Goal: Transaction & Acquisition: Purchase product/service

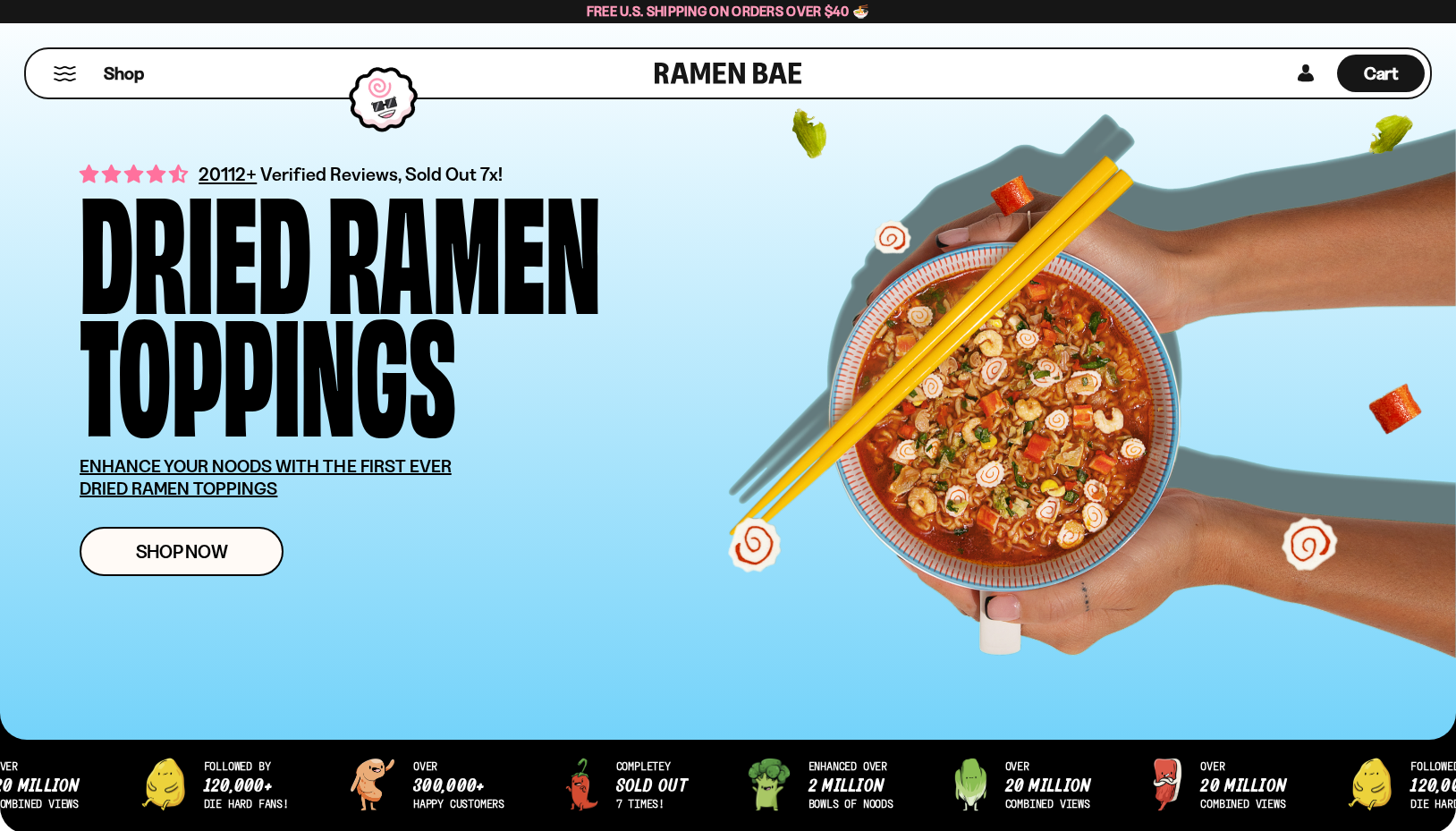
scroll to position [3, 0]
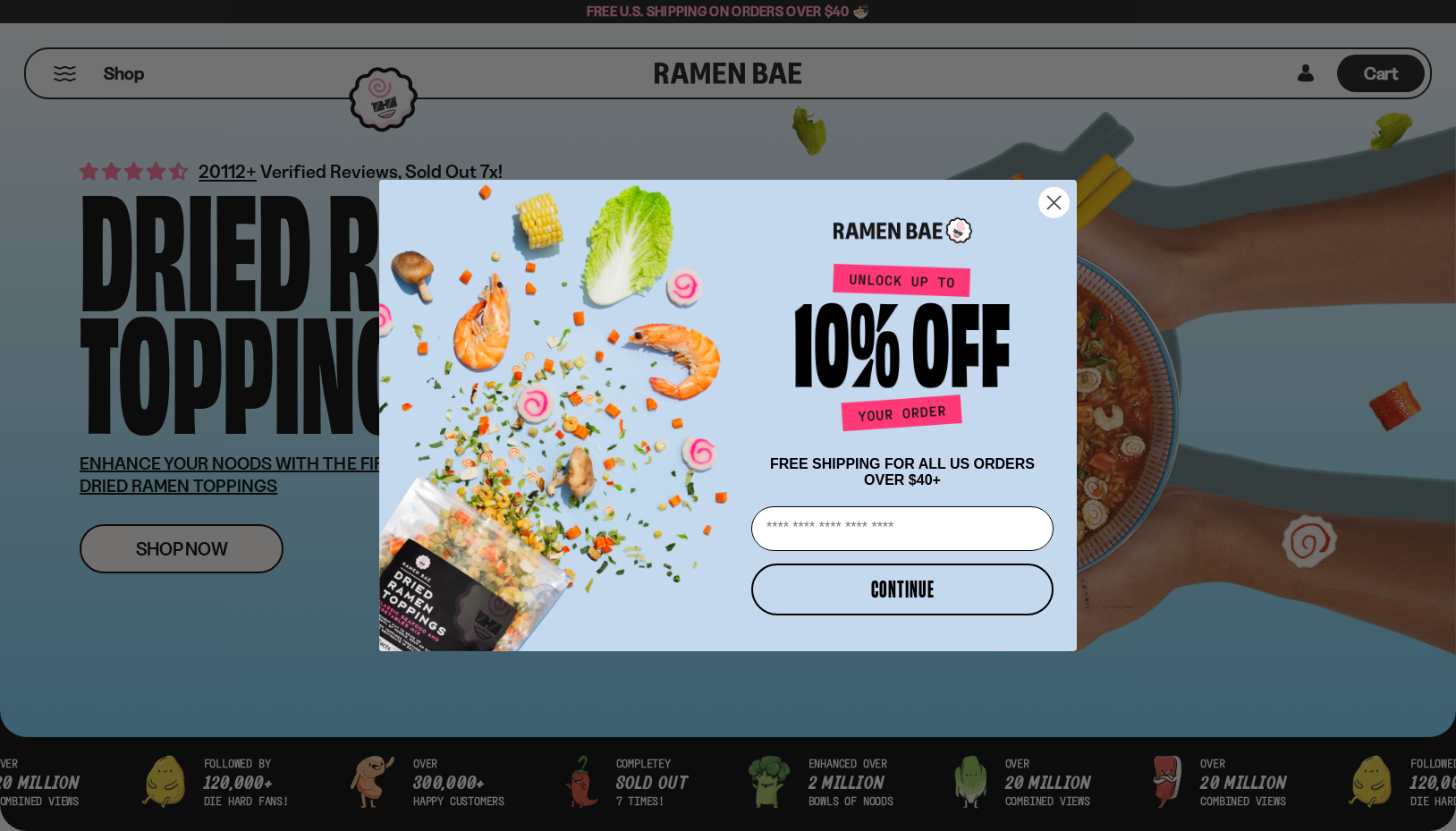
click at [1058, 192] on circle "Close dialog" at bounding box center [1054, 203] width 30 height 30
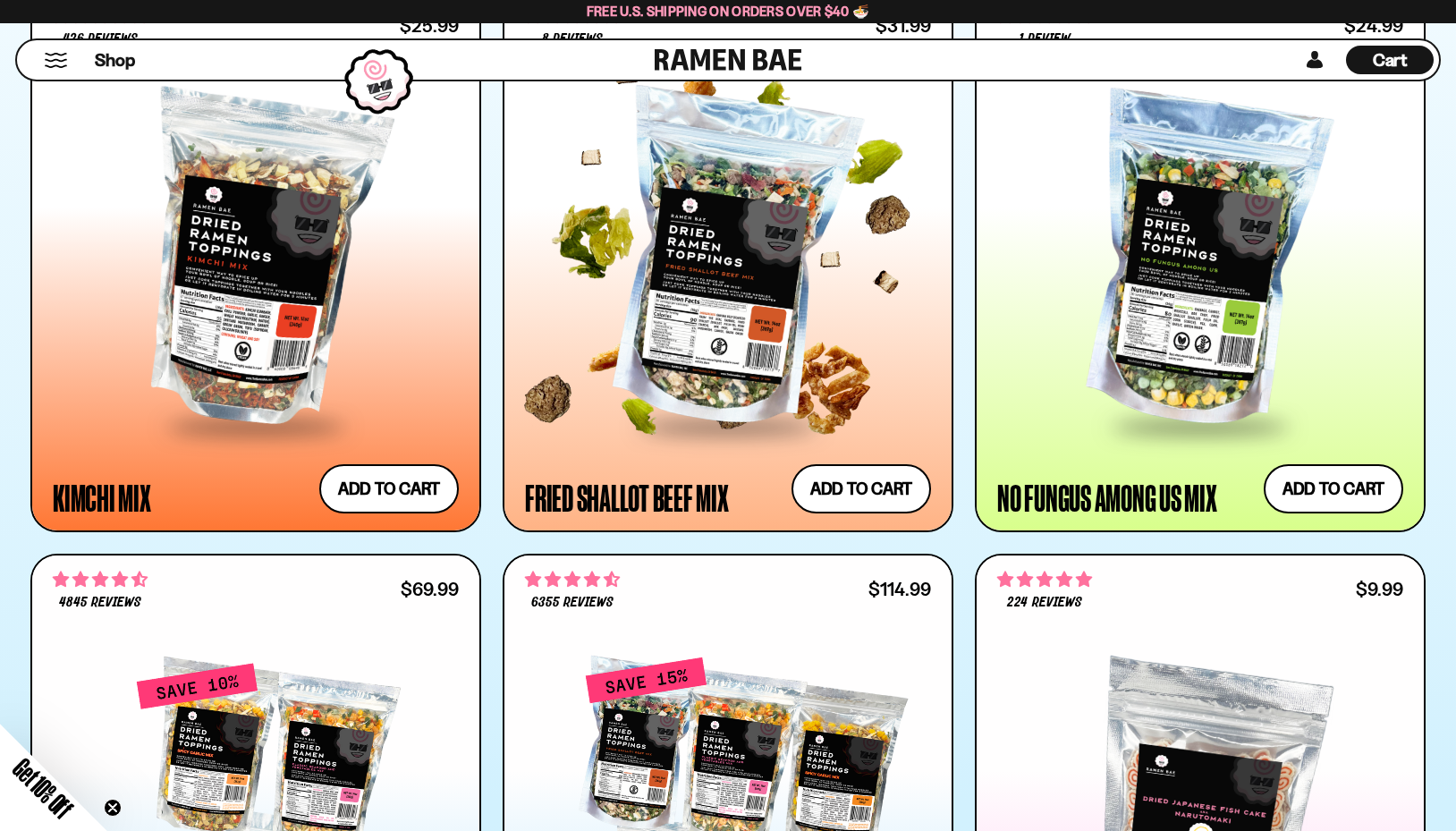
scroll to position [1682, 0]
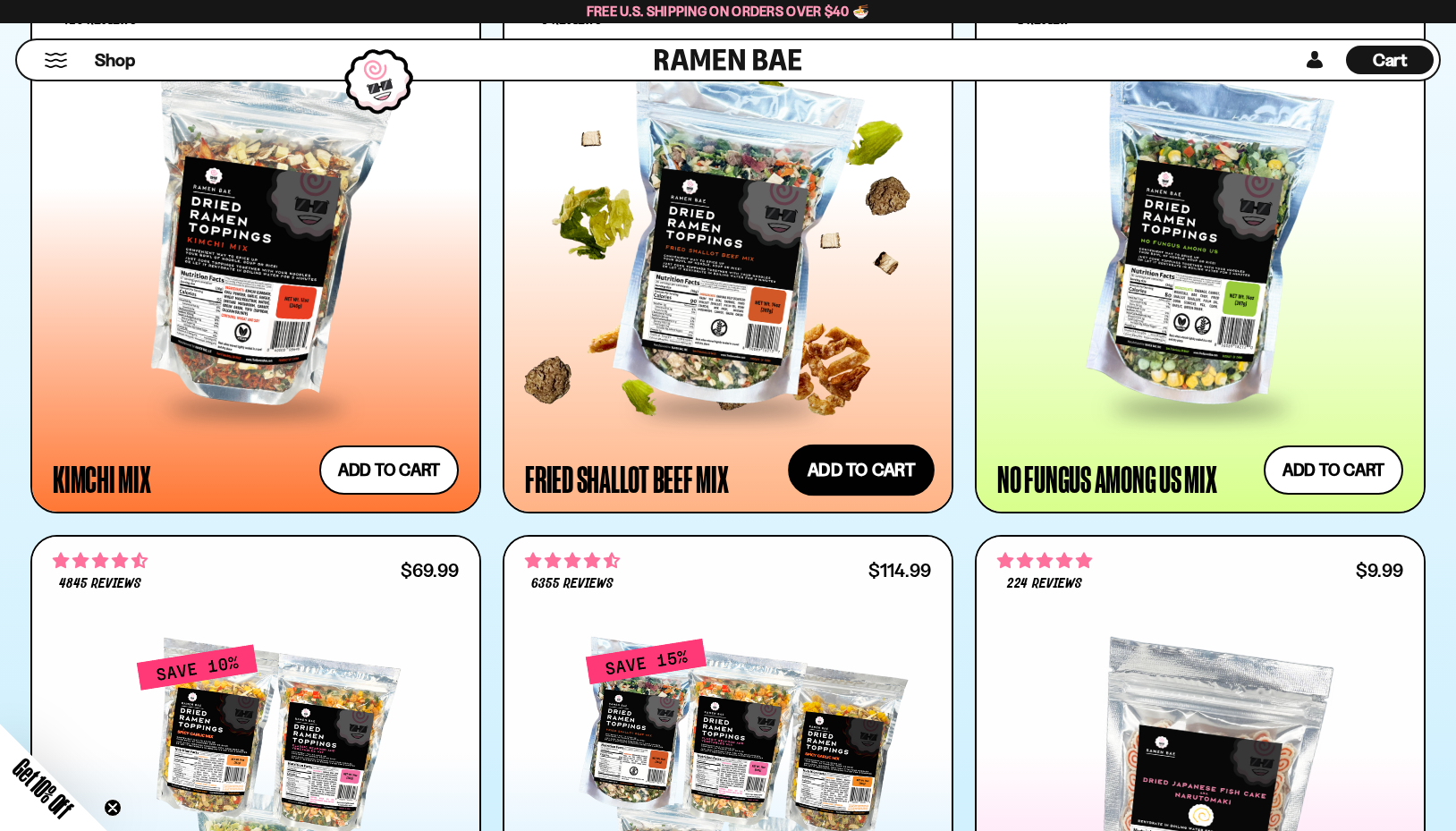
click at [864, 463] on button "Add to cart Add — Regular price $31.99 Regular price Sale price $31.99 Unit pri…" at bounding box center [860, 470] width 146 height 52
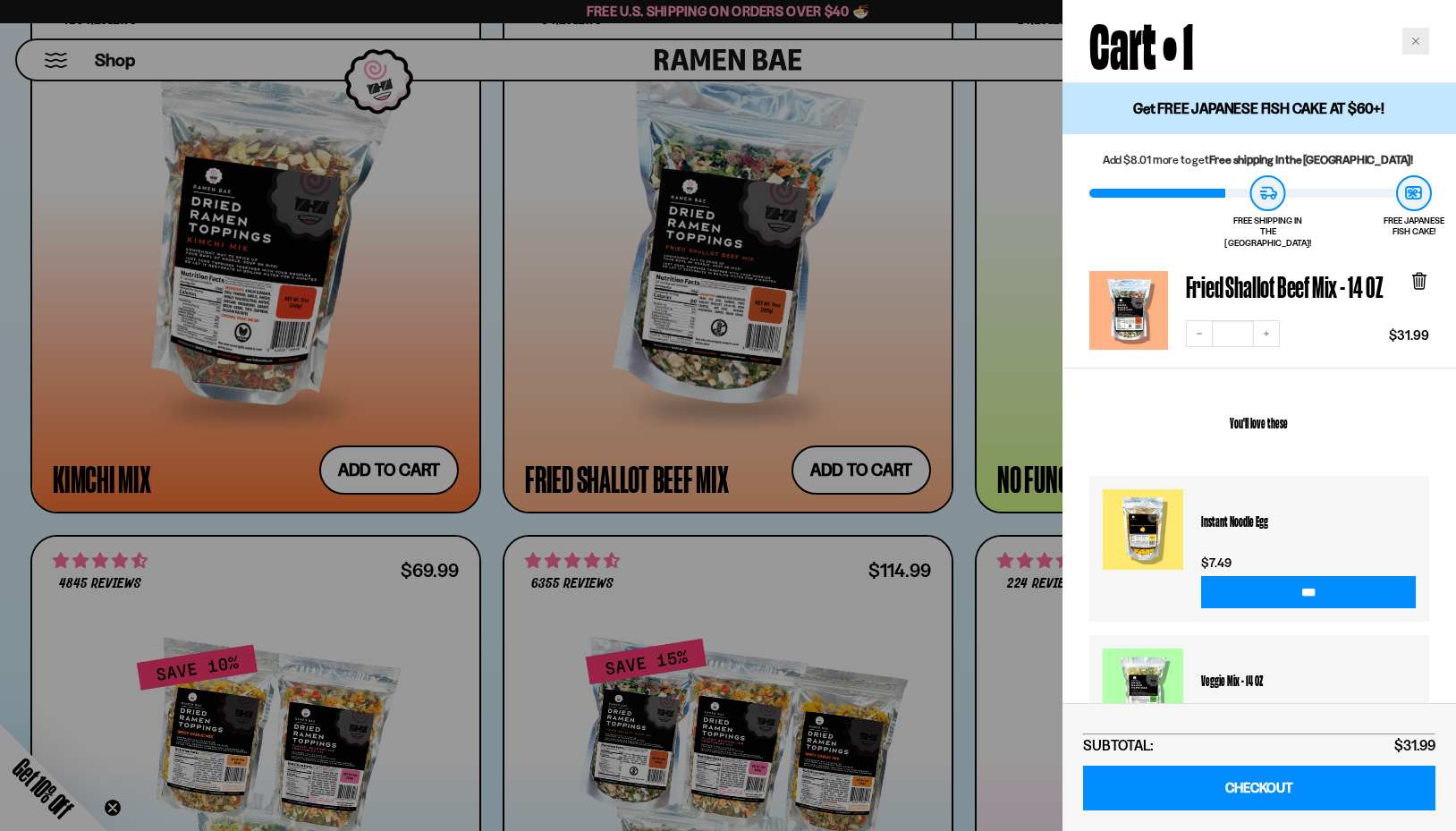
click at [1410, 40] on div "Close cart" at bounding box center [1415, 41] width 27 height 27
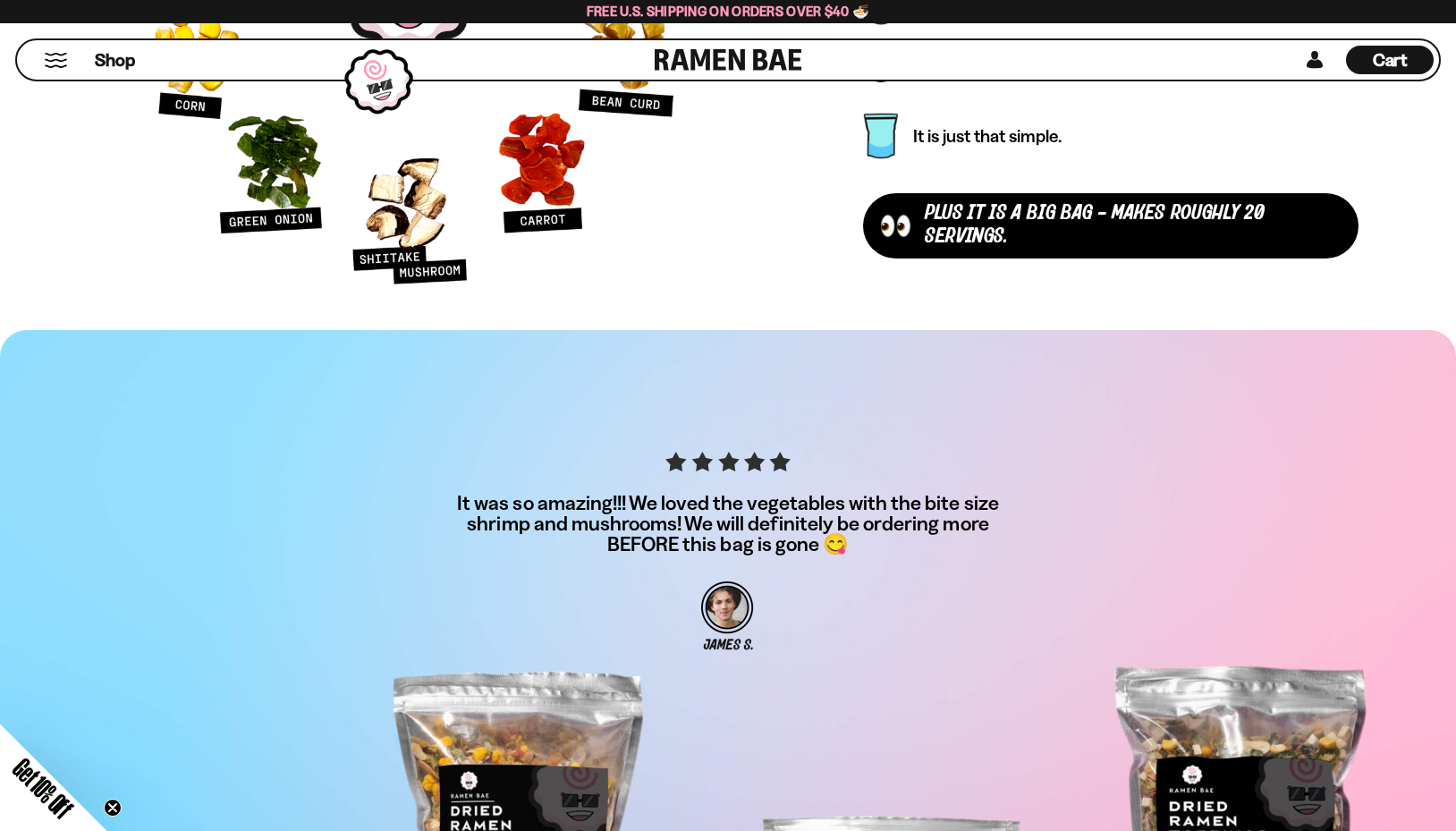
scroll to position [6282, 0]
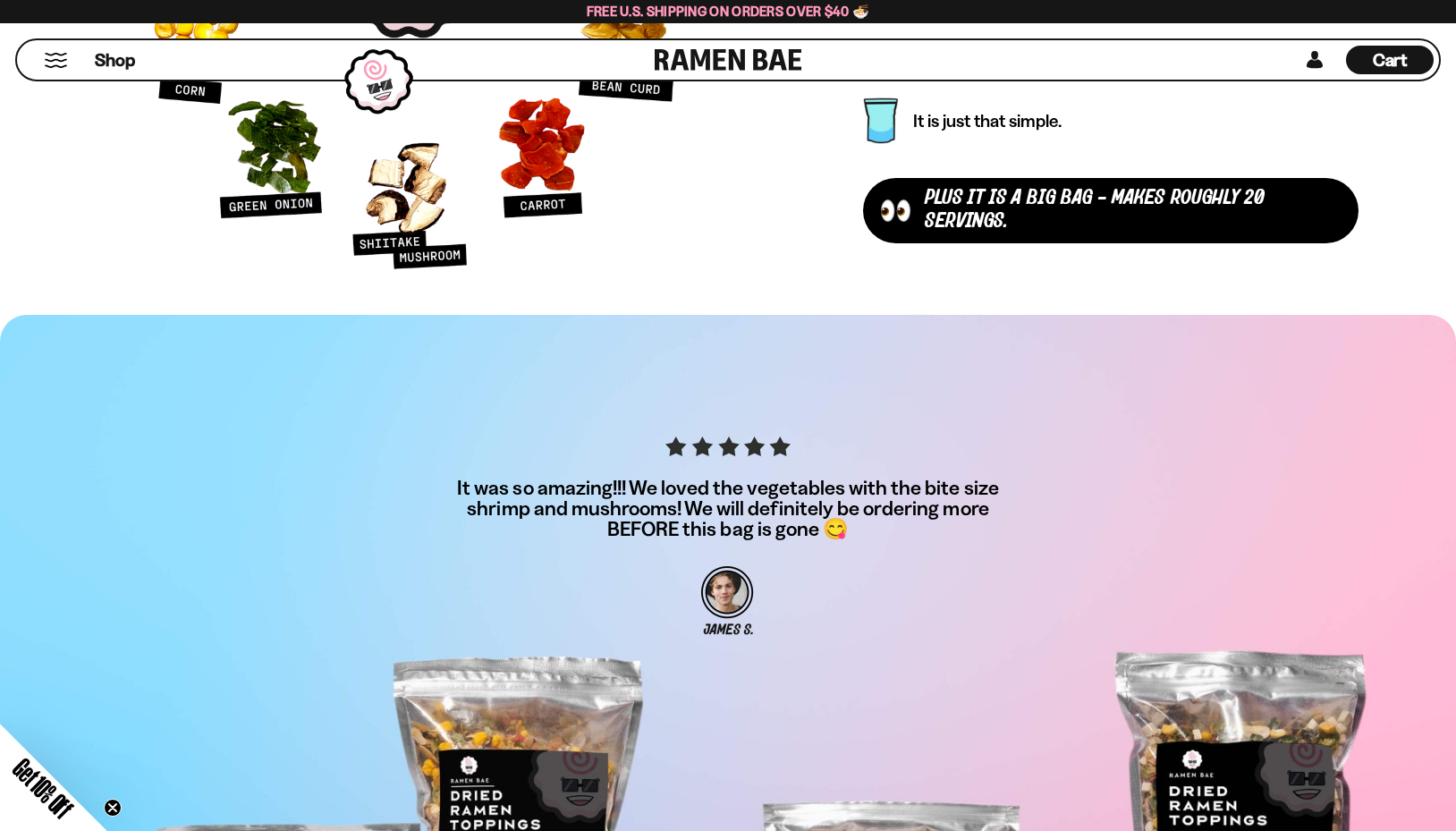
click at [57, 57] on button "Mobile Menu Trigger" at bounding box center [56, 60] width 24 height 15
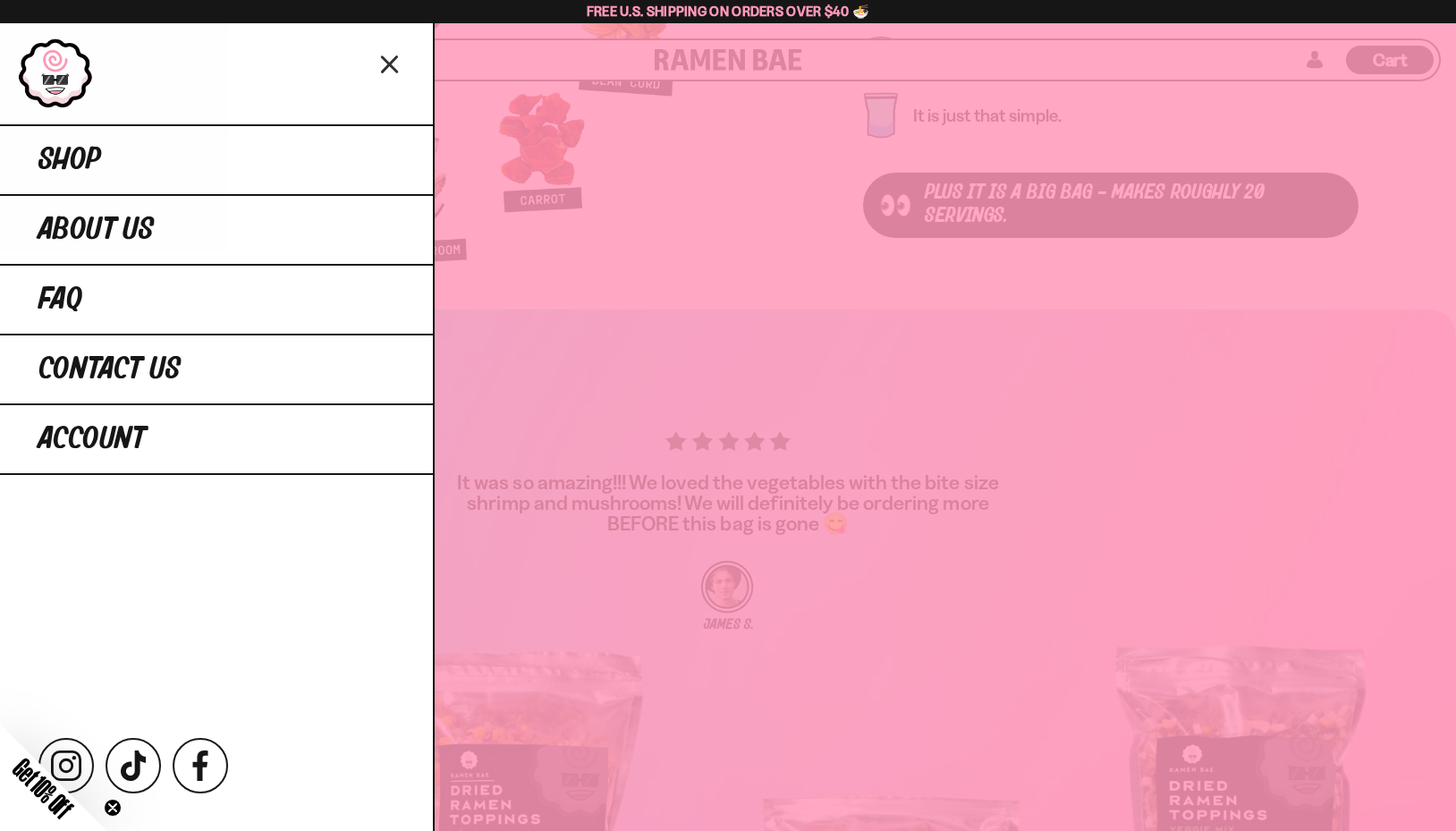
scroll to position [6286, 1]
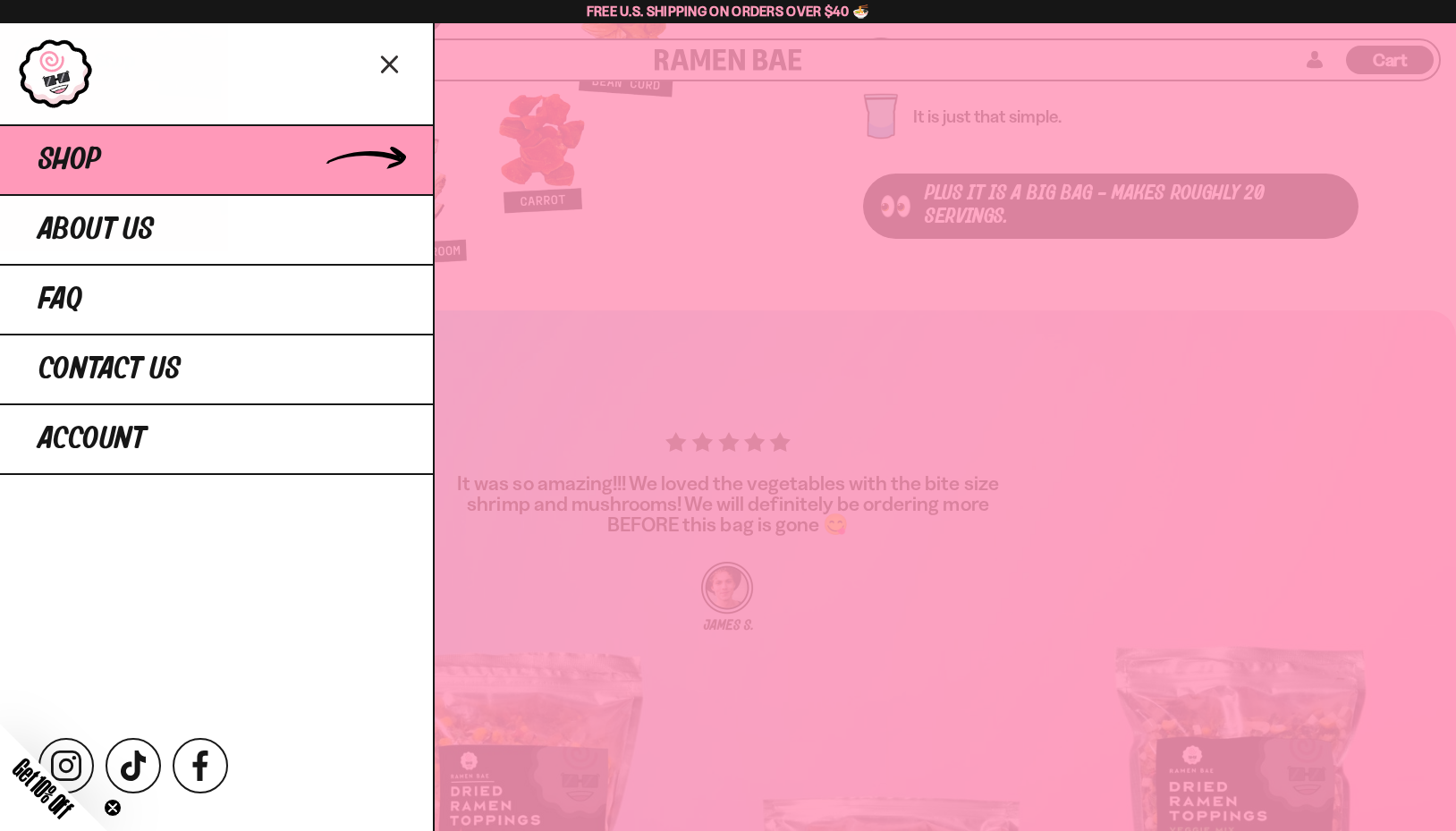
click at [66, 154] on span "Shop" at bounding box center [70, 160] width 63 height 32
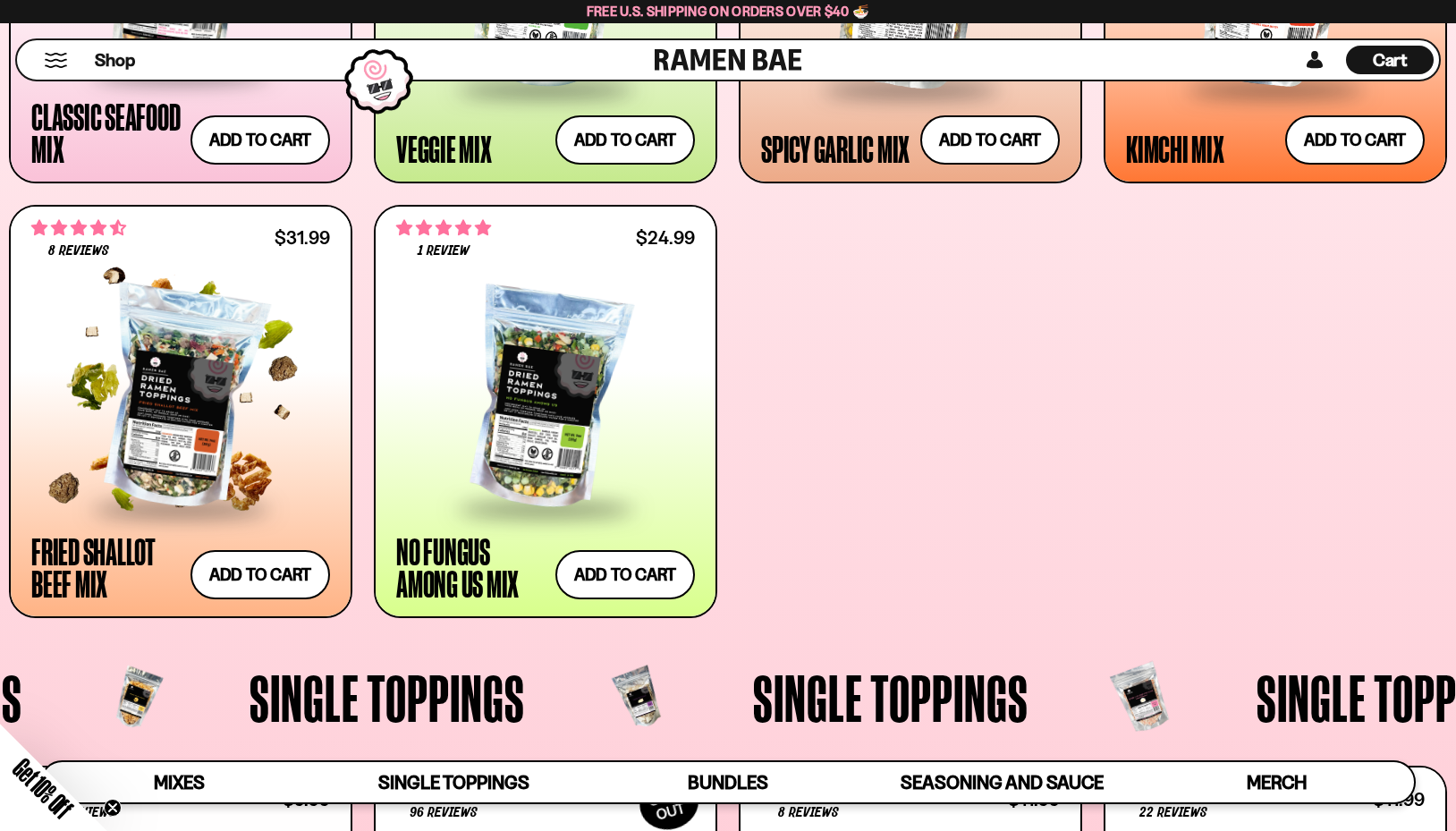
scroll to position [1017, 0]
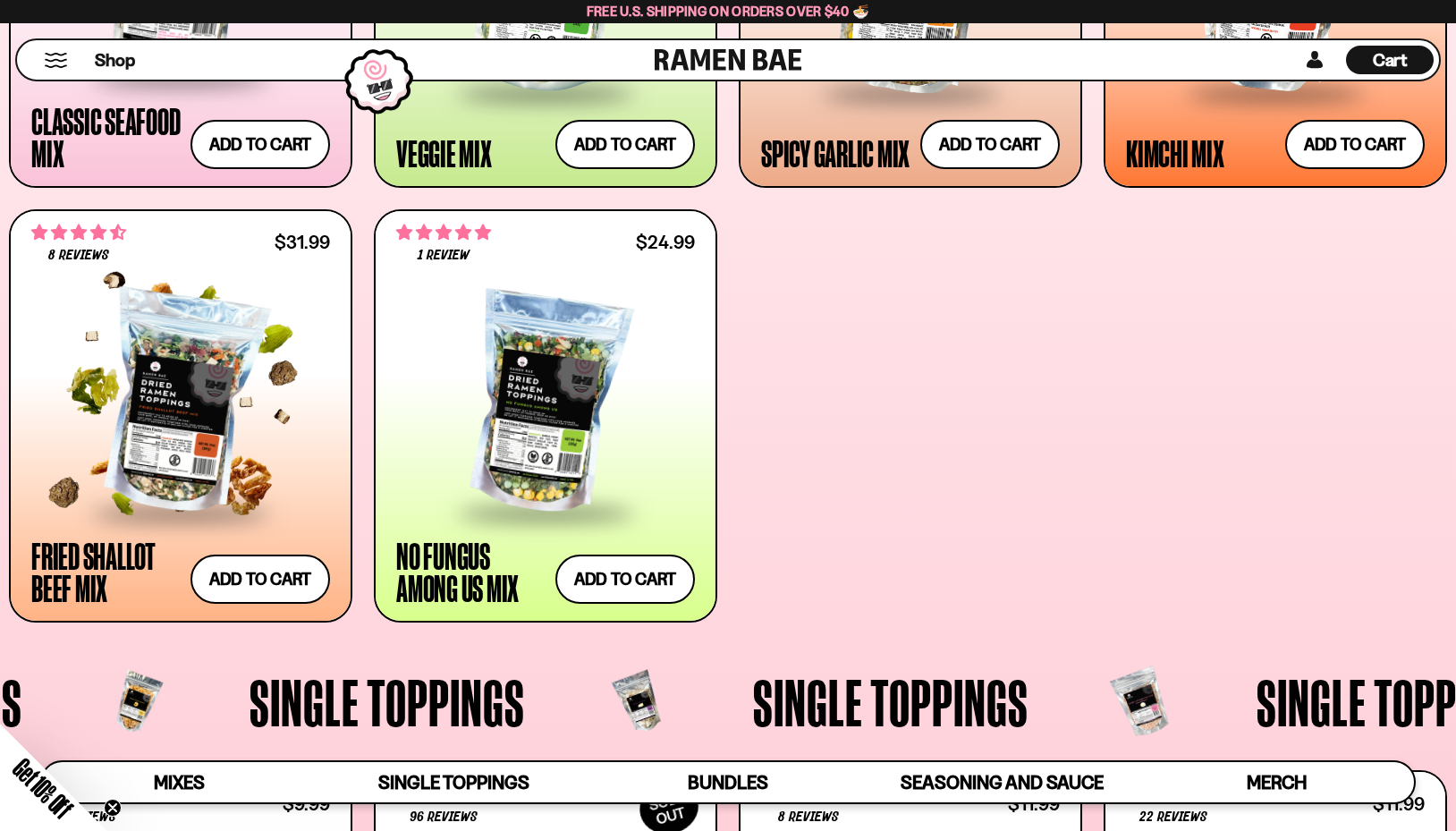
click at [160, 411] on div at bounding box center [180, 402] width 299 height 216
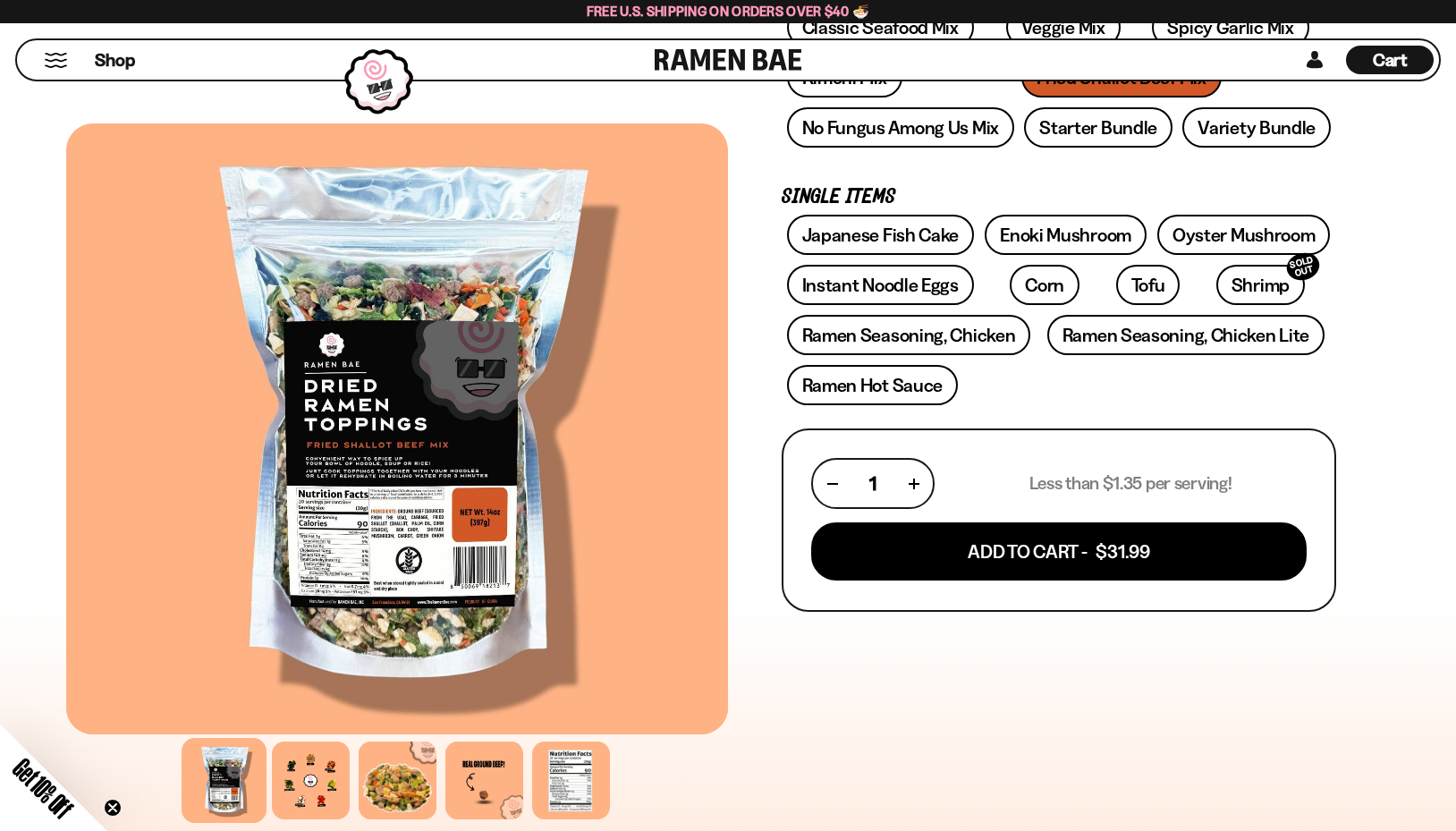
scroll to position [323, 0]
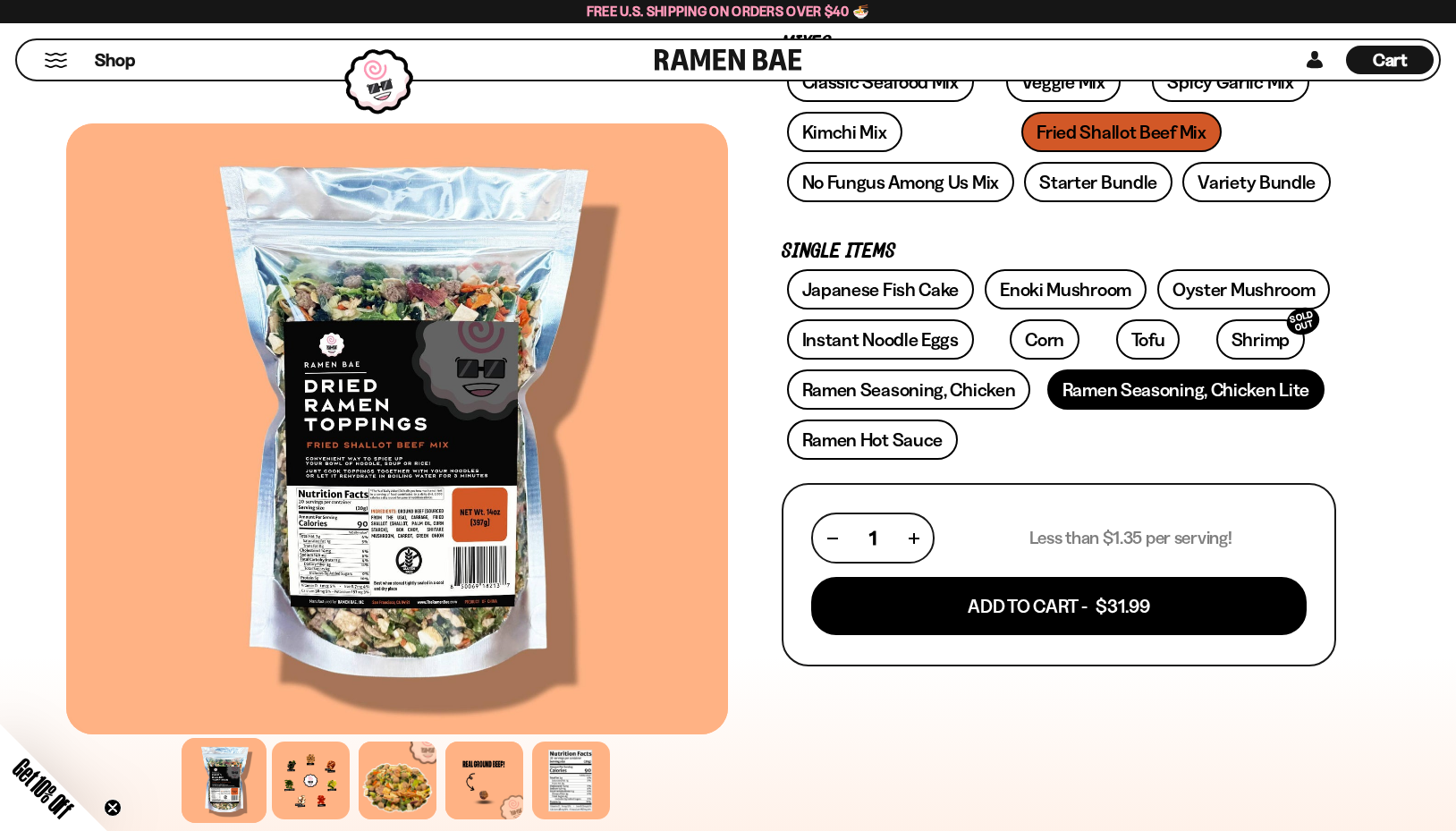
click at [1113, 383] on link "Ramen Seasoning, Chicken Lite" at bounding box center [1185, 389] width 277 height 40
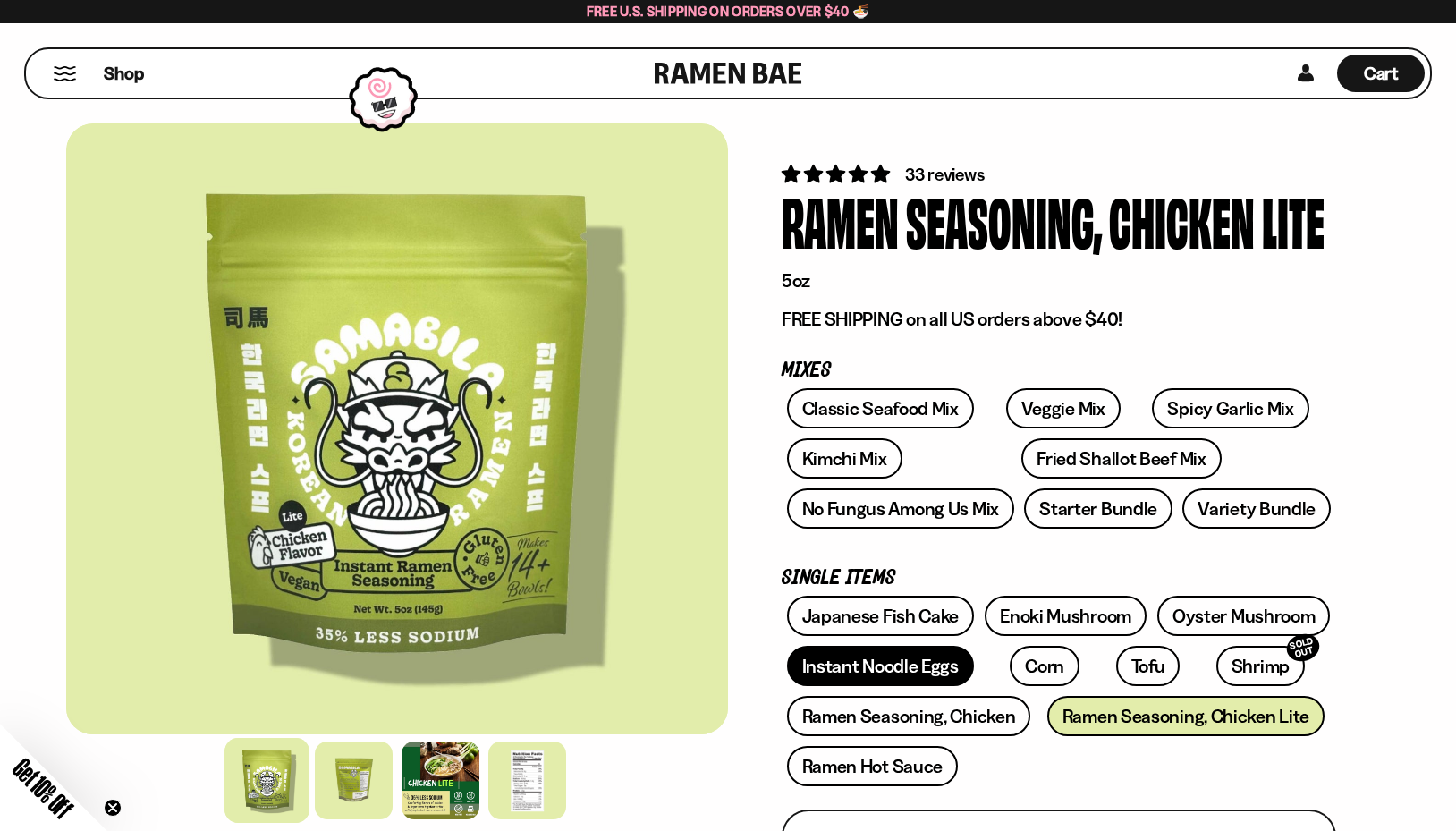
click at [936, 669] on link "Instant Noodle Eggs" at bounding box center [881, 666] width 187 height 40
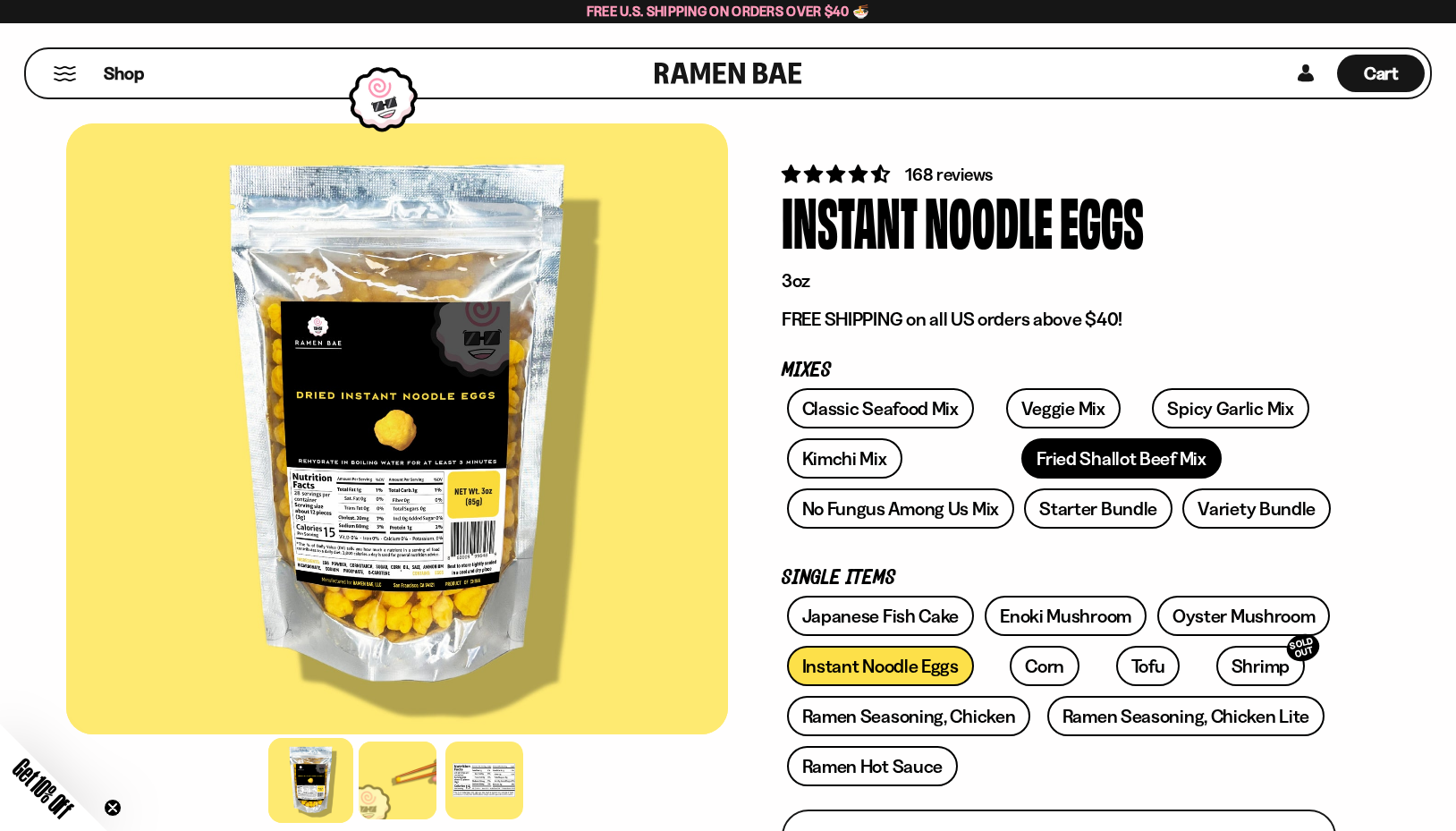
click at [1063, 472] on link "Fried Shallot Beef Mix" at bounding box center [1121, 458] width 199 height 40
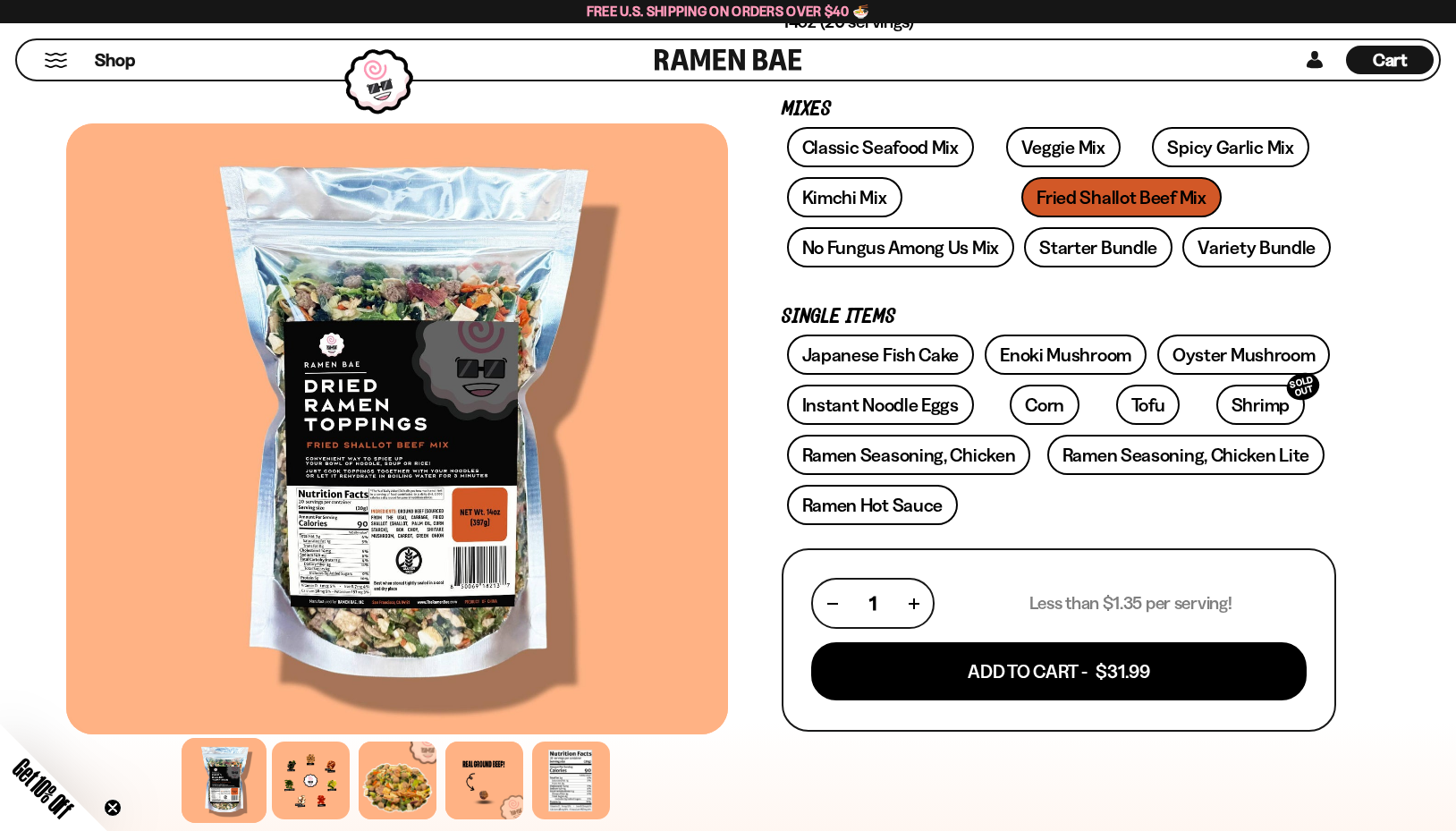
scroll to position [271, 0]
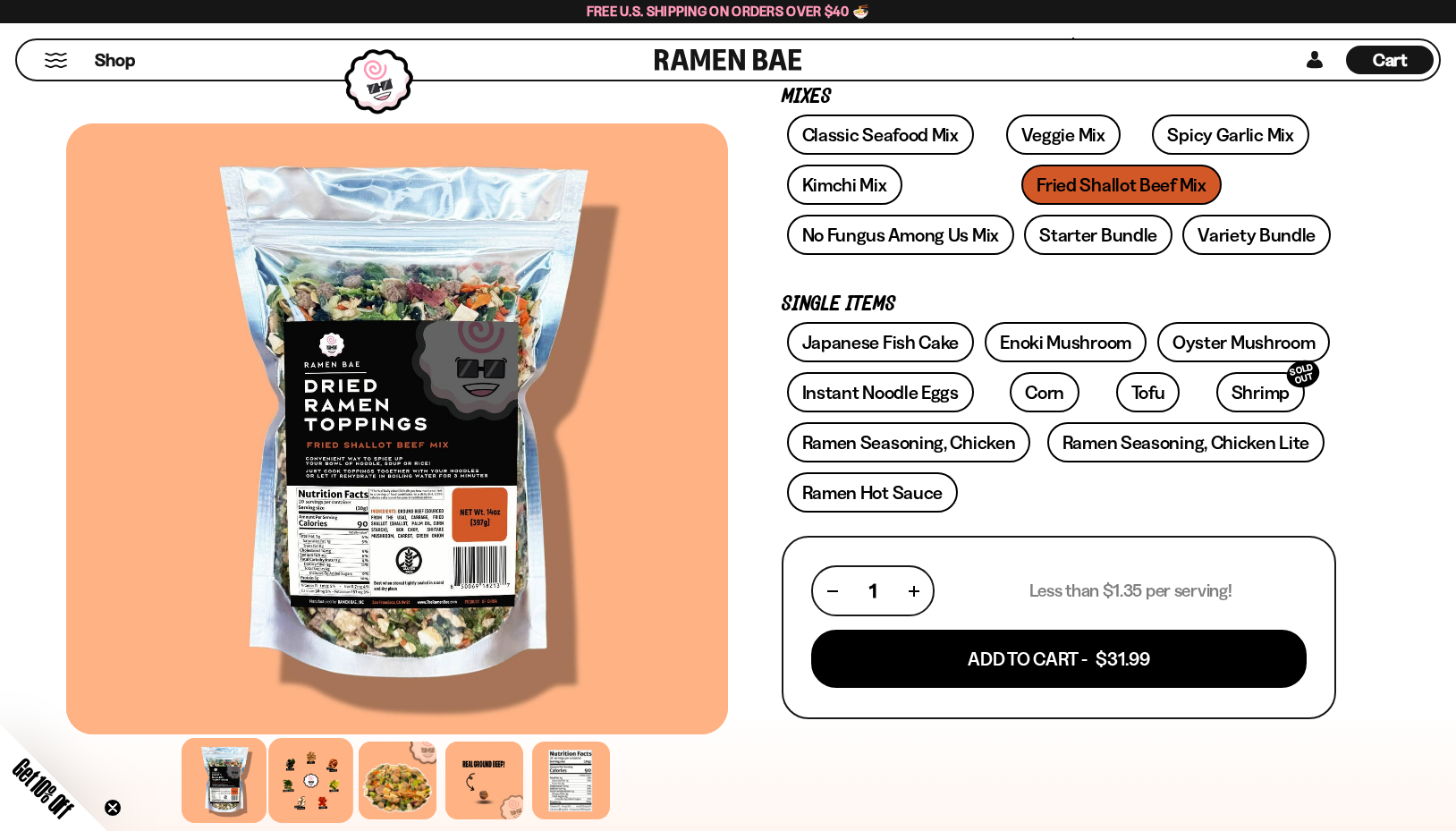
click at [304, 781] on div at bounding box center [311, 779] width 85 height 85
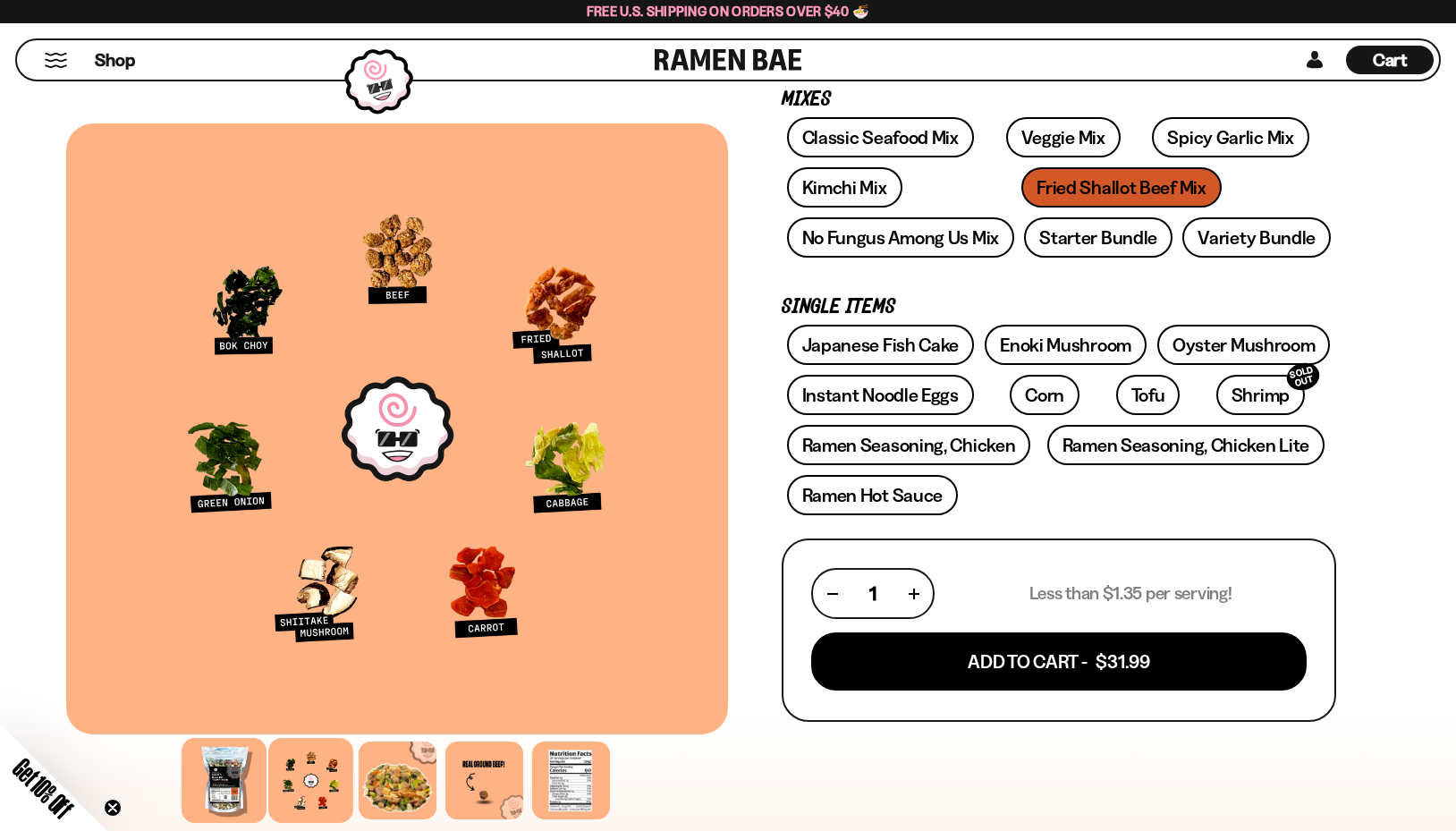
click at [229, 778] on div at bounding box center [223, 779] width 85 height 85
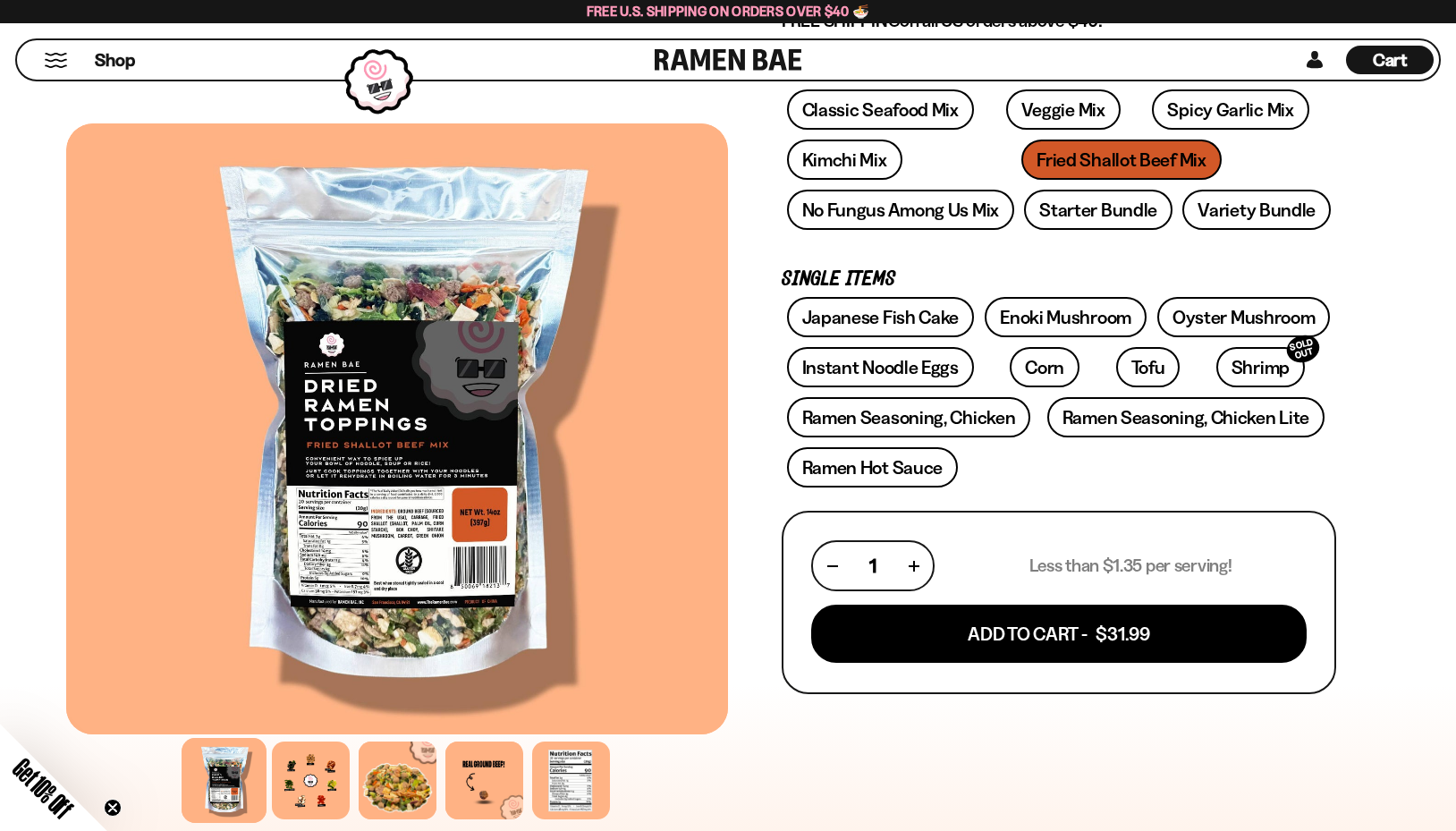
scroll to position [297, 0]
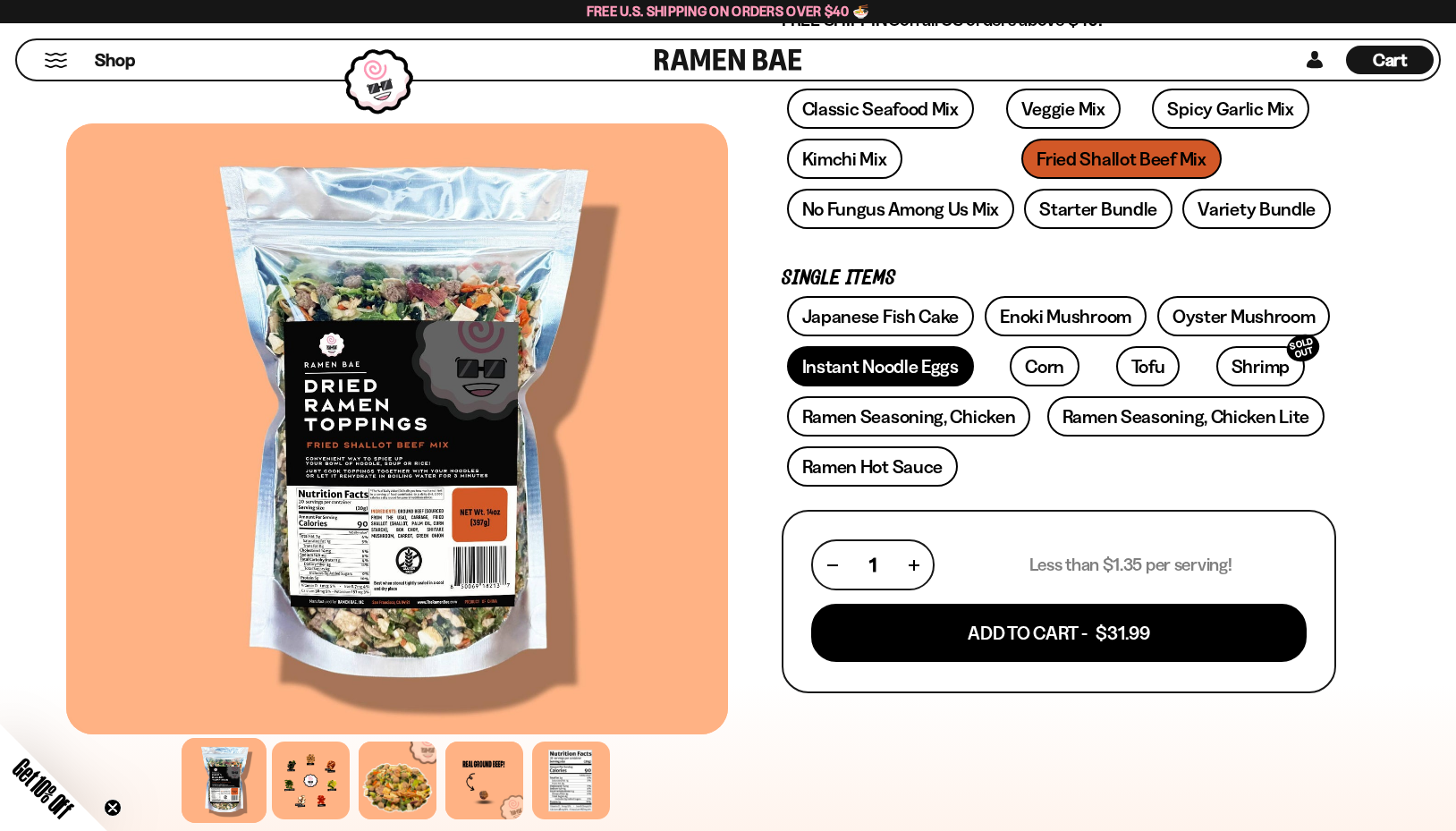
click at [942, 358] on link "Instant Noodle Eggs" at bounding box center [881, 366] width 187 height 40
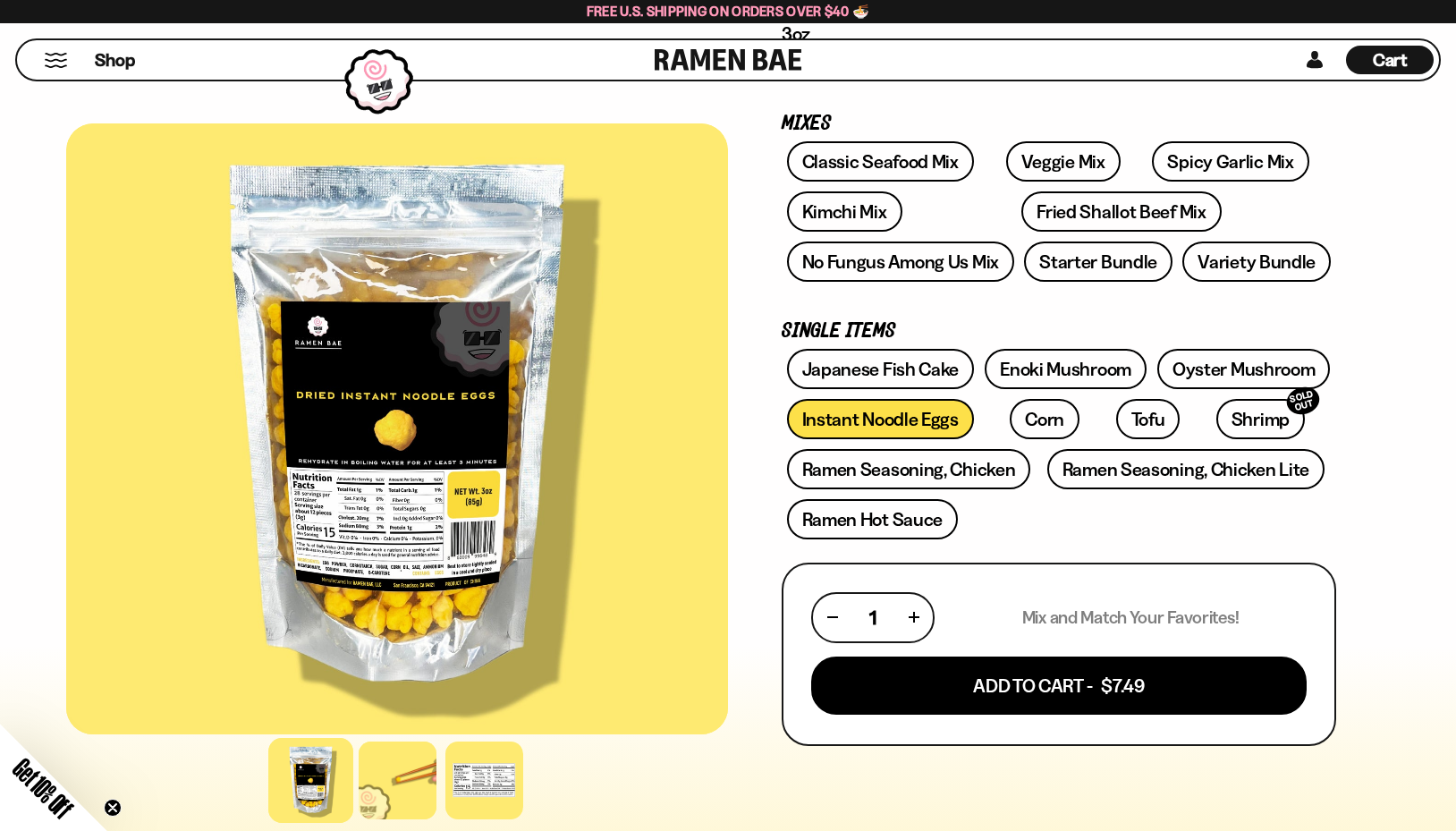
scroll to position [332, 0]
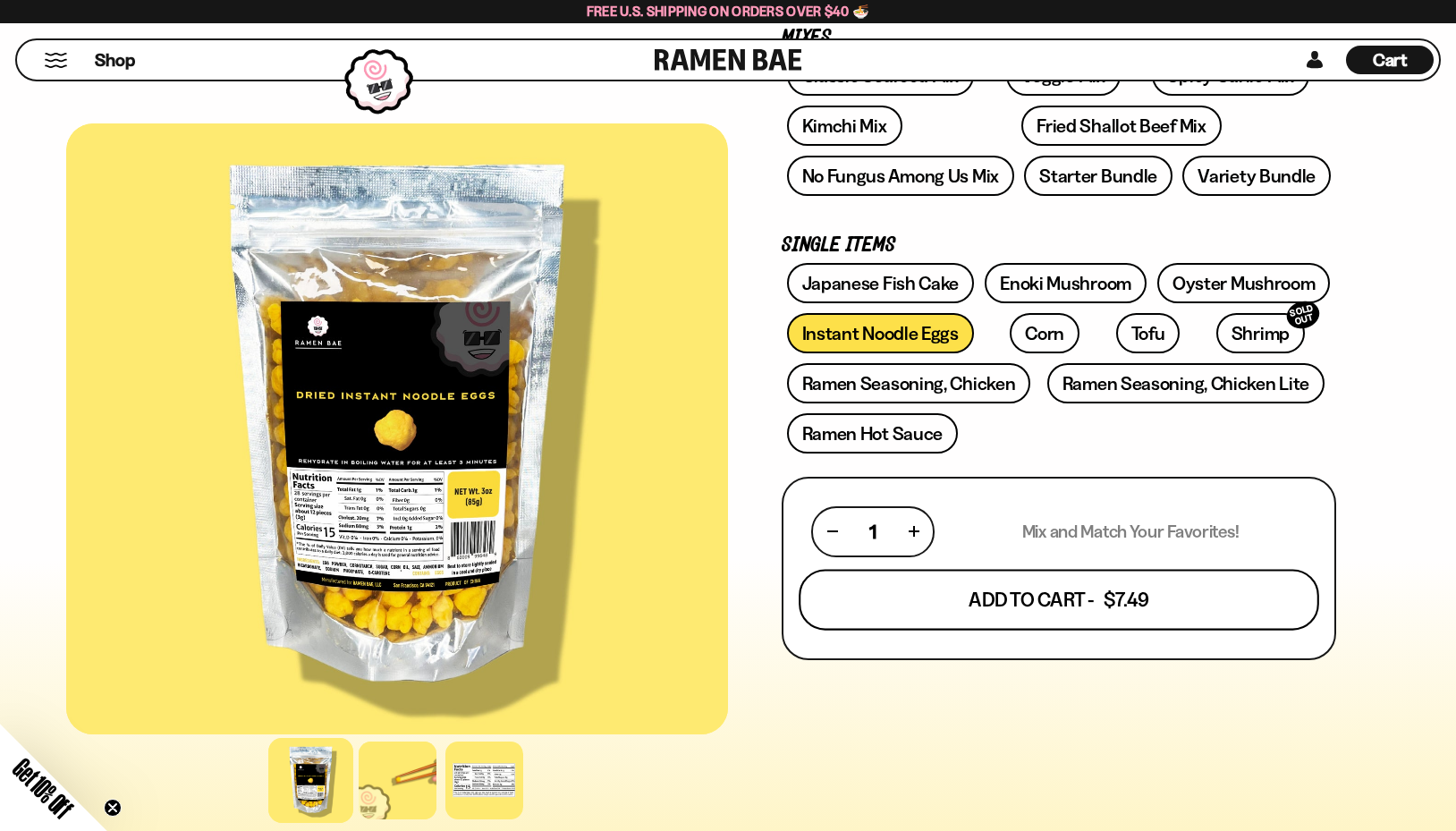
click at [1069, 600] on button "Add To Cart - $7.49" at bounding box center [1058, 598] width 520 height 61
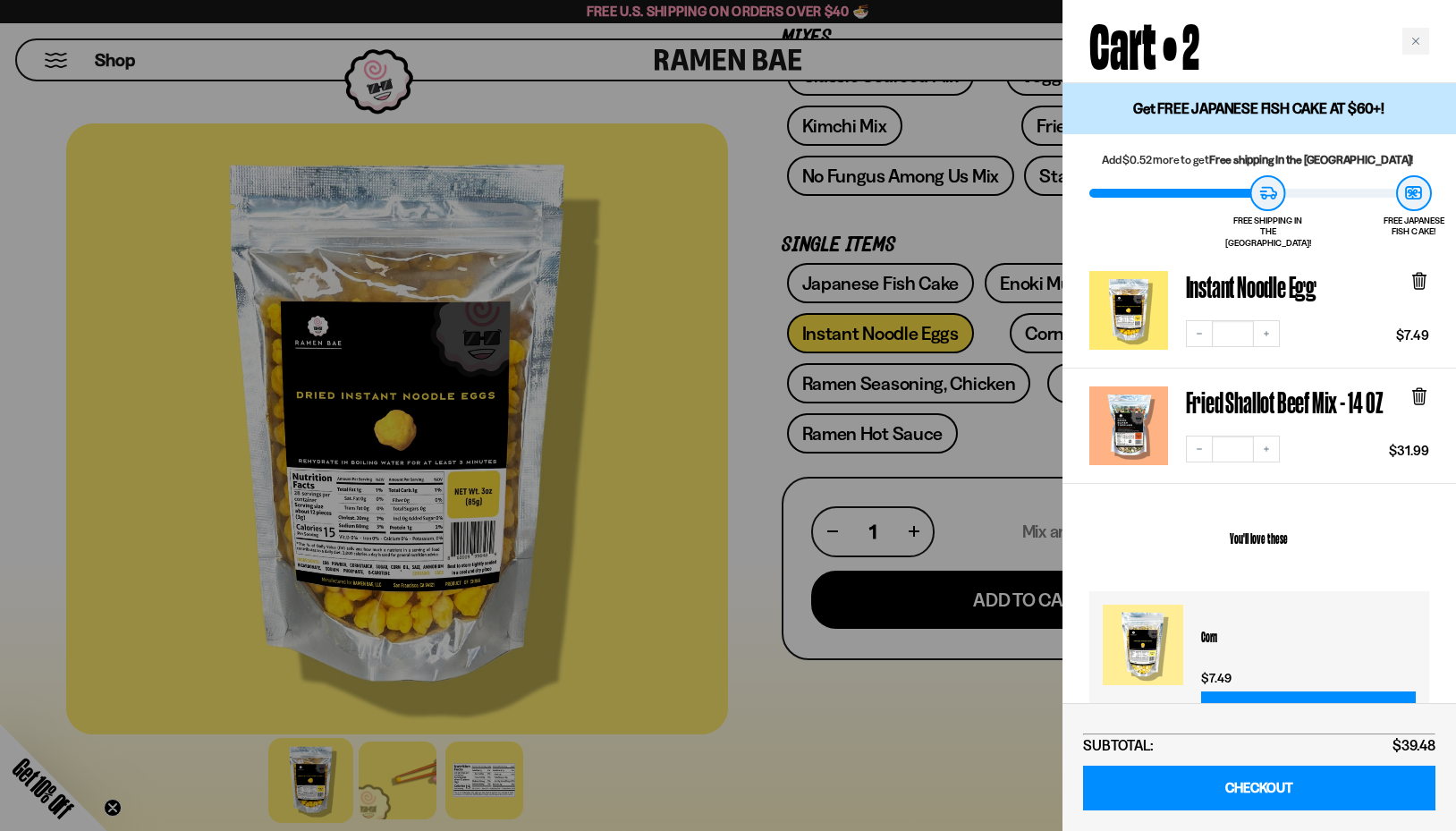
click at [1029, 466] on div at bounding box center [728, 415] width 1456 height 831
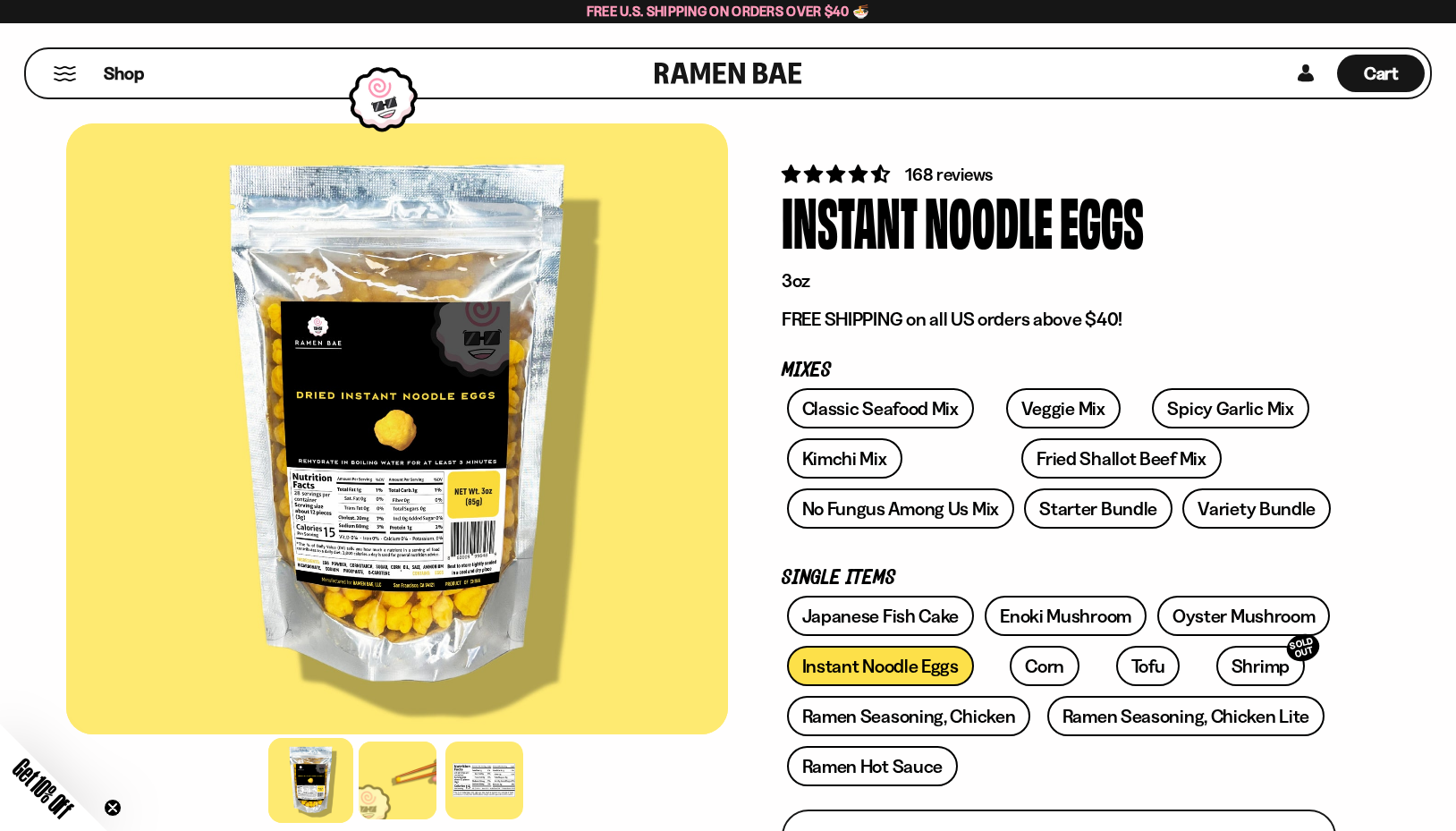
scroll to position [0, 0]
click at [1394, 71] on span "Cart" at bounding box center [1380, 74] width 35 height 22
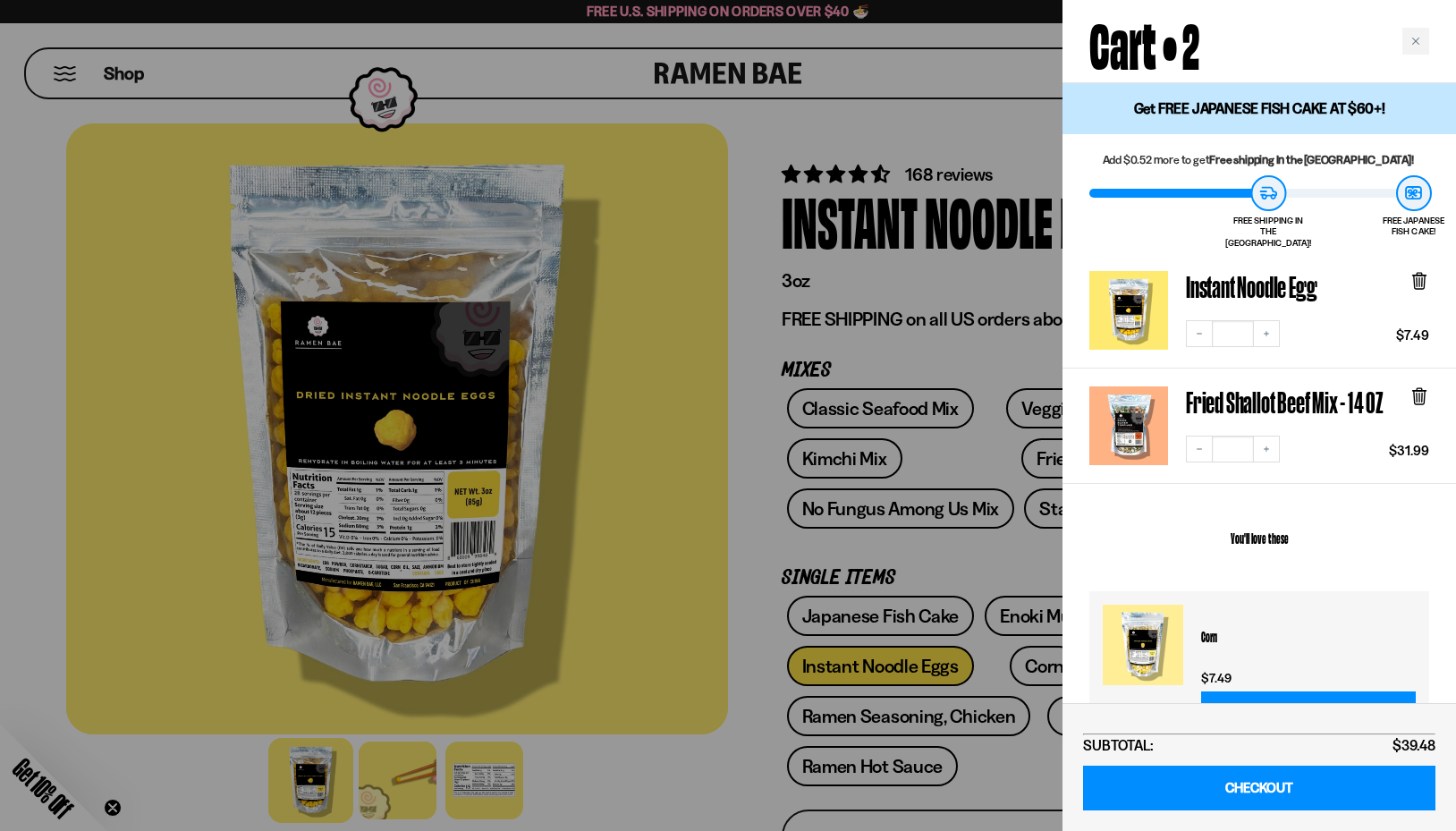
click at [916, 331] on div at bounding box center [728, 415] width 1456 height 831
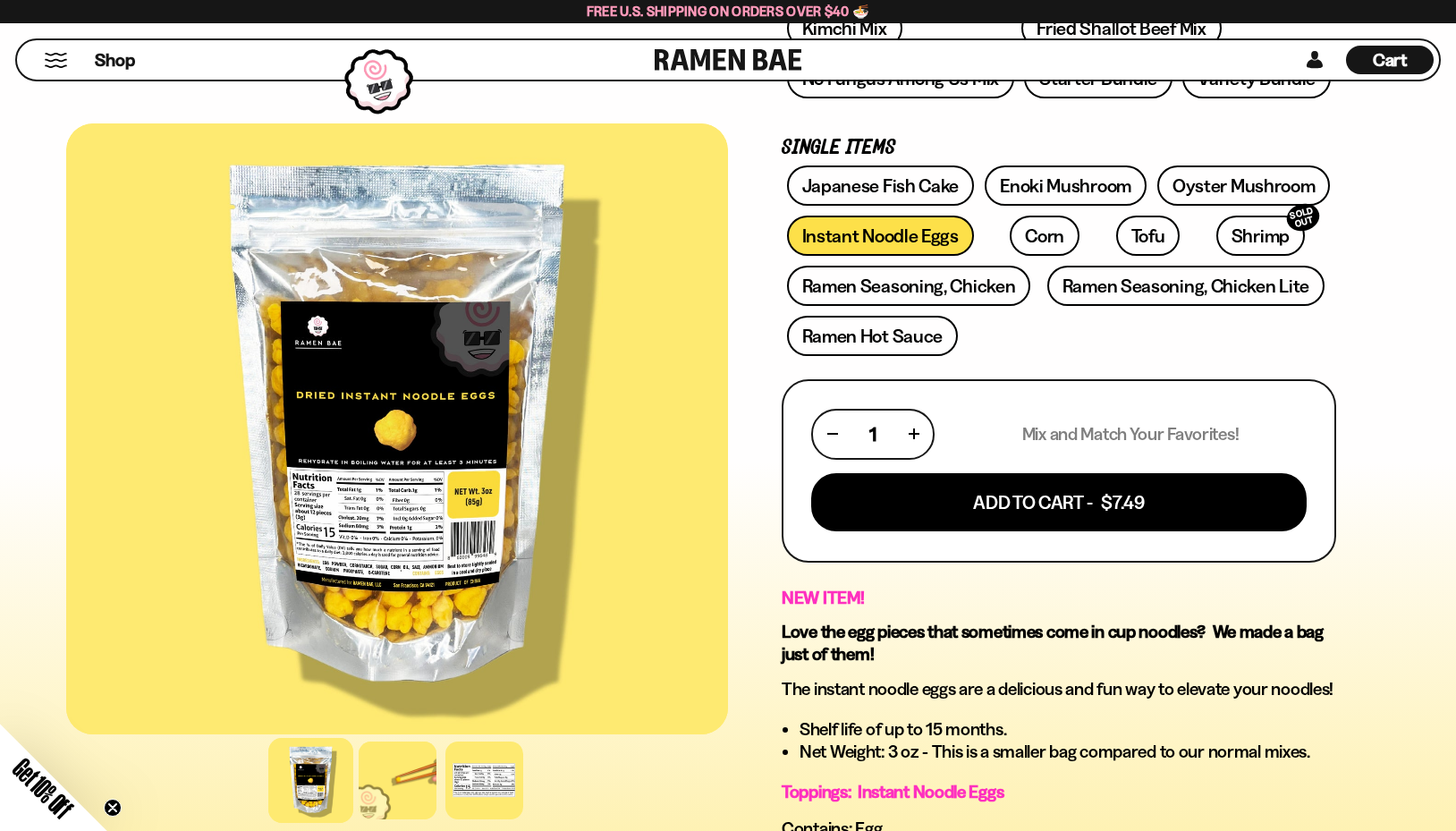
scroll to position [427, 0]
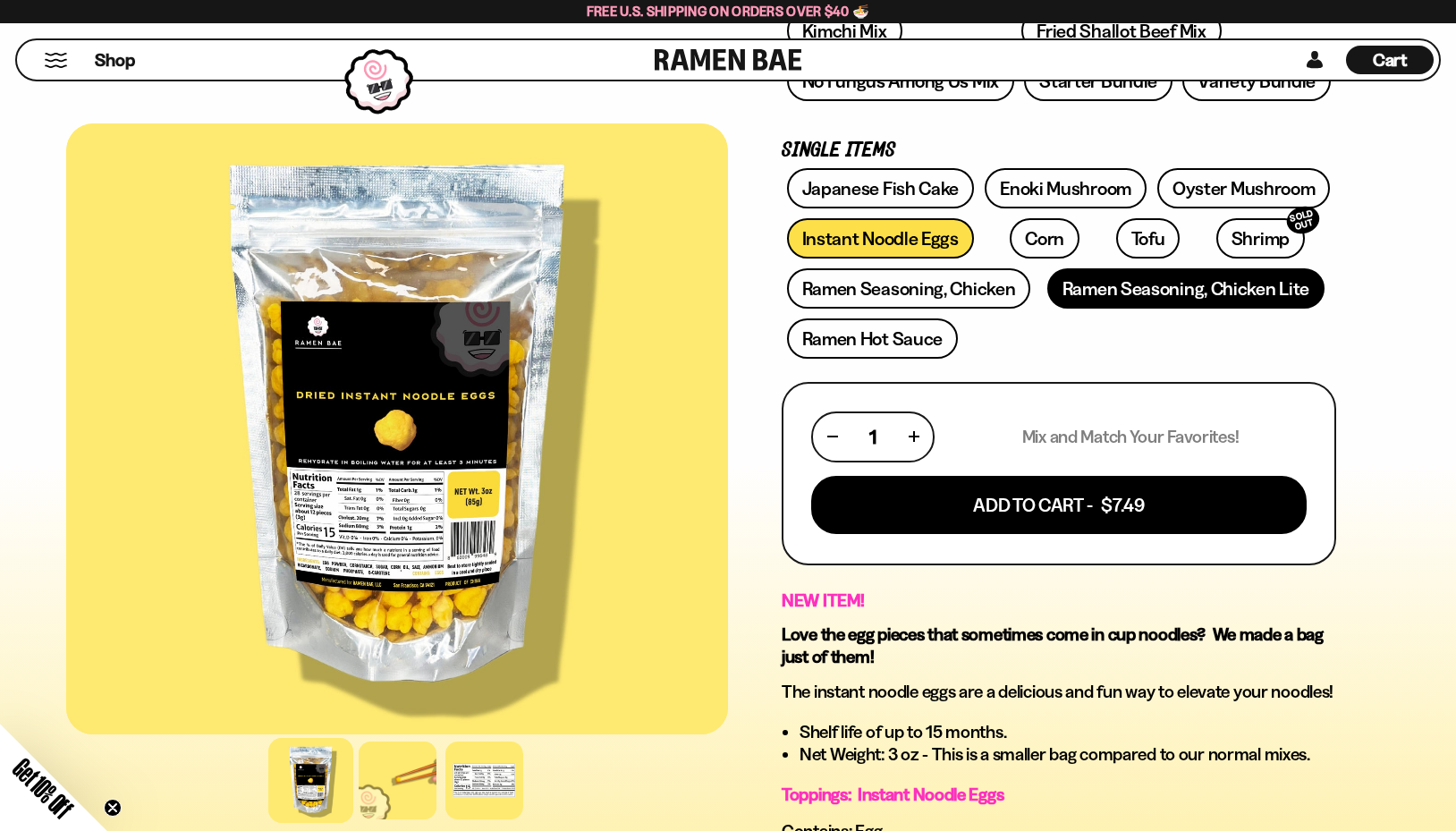
click at [1235, 288] on link "Ramen Seasoning, Chicken Lite" at bounding box center [1185, 289] width 277 height 40
